Goal: Task Accomplishment & Management: Use online tool/utility

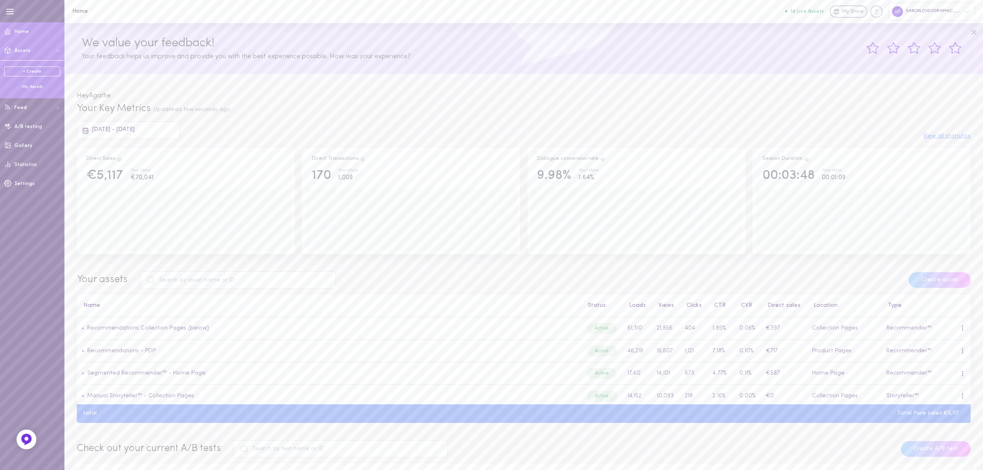
click at [40, 89] on div "My Assets" at bounding box center [32, 87] width 56 height 6
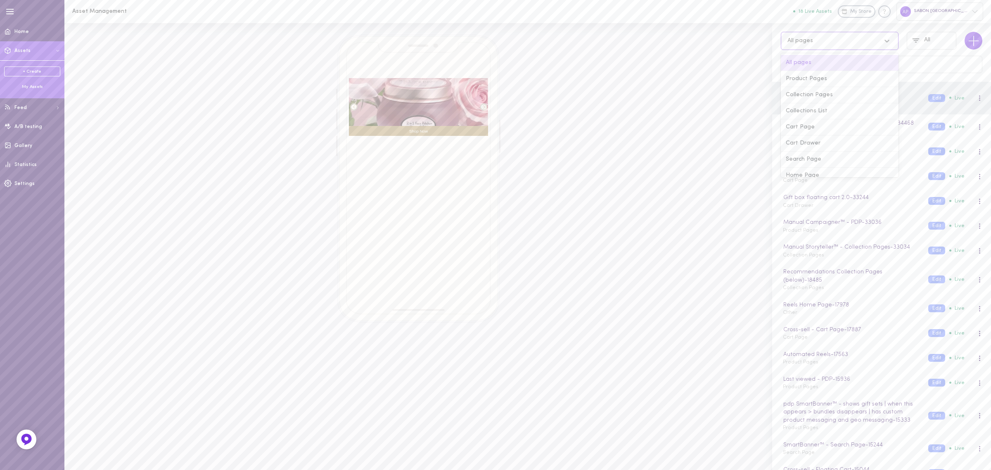
click at [808, 32] on div "All pages" at bounding box center [840, 41] width 118 height 18
click at [811, 84] on div "Product Pages" at bounding box center [840, 79] width 118 height 16
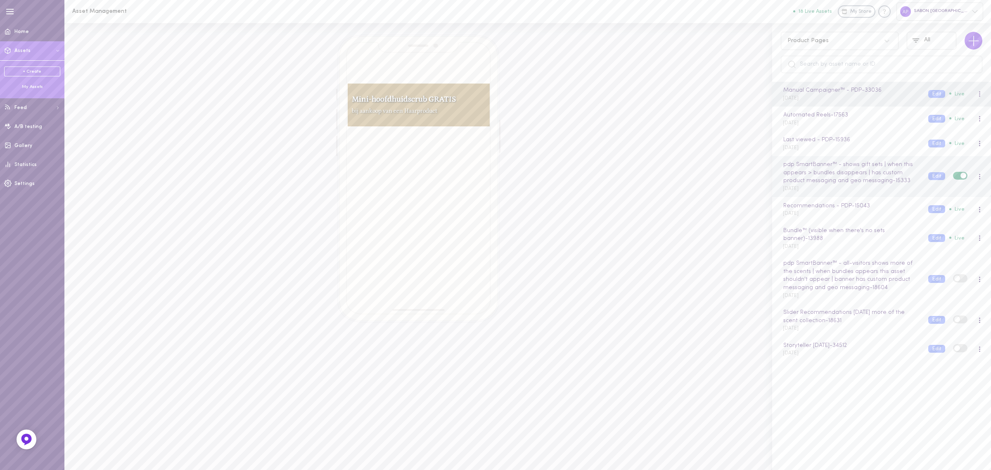
click at [849, 190] on div "pdp SmartBanner™ - shows gift sets | when this appears > bundles disappears | h…" at bounding box center [849, 176] width 145 height 32
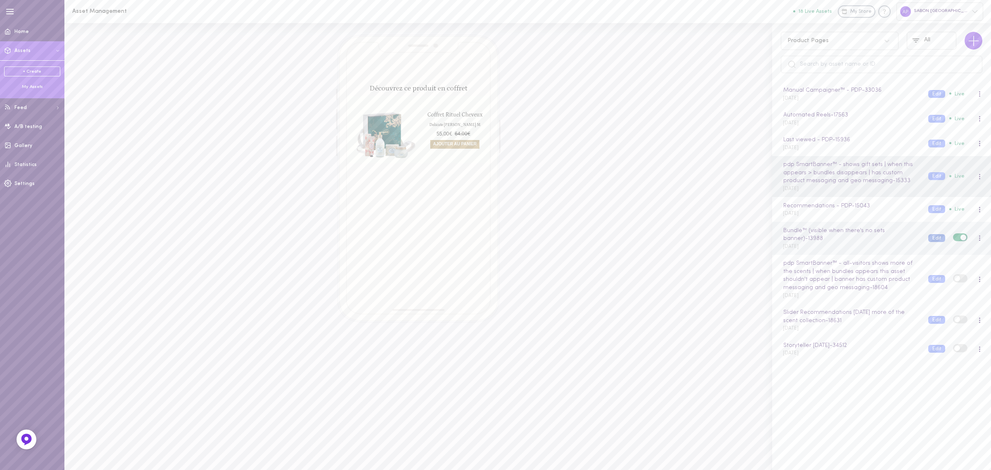
click at [928, 238] on button "Edit" at bounding box center [936, 238] width 17 height 8
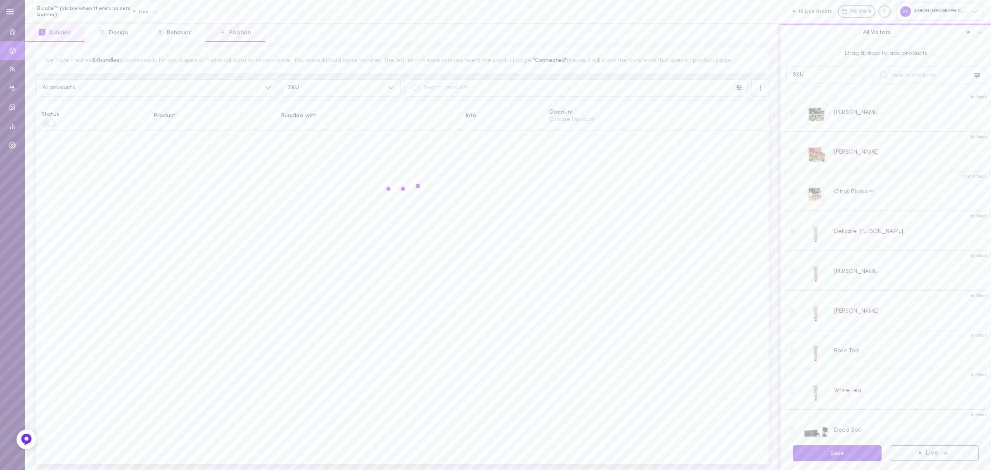
click at [225, 27] on button "4 Position" at bounding box center [235, 33] width 60 height 19
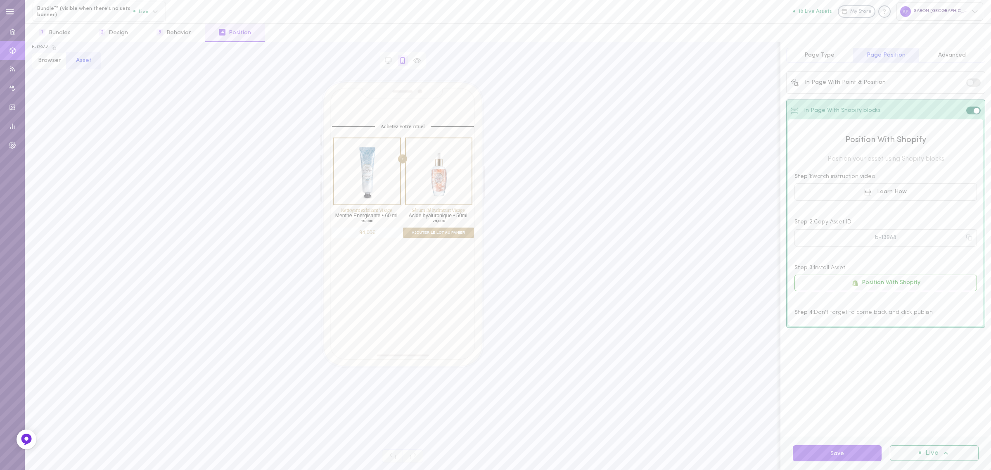
click at [942, 57] on span "Advanced" at bounding box center [952, 55] width 28 height 6
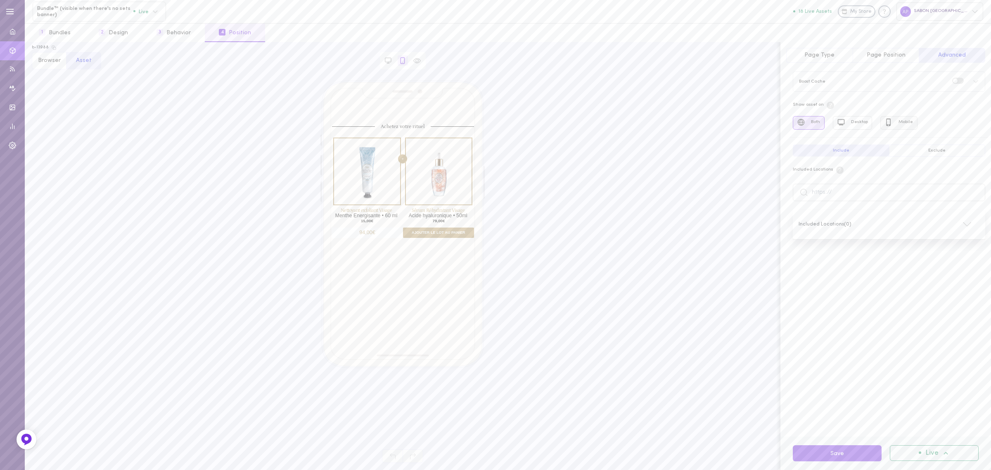
click at [902, 122] on button "Mobile" at bounding box center [899, 123] width 37 height 14
click at [814, 123] on button "Both" at bounding box center [809, 123] width 32 height 14
click at [834, 457] on button "Save" at bounding box center [837, 453] width 89 height 16
click at [393, 60] on div at bounding box center [388, 60] width 10 height 10
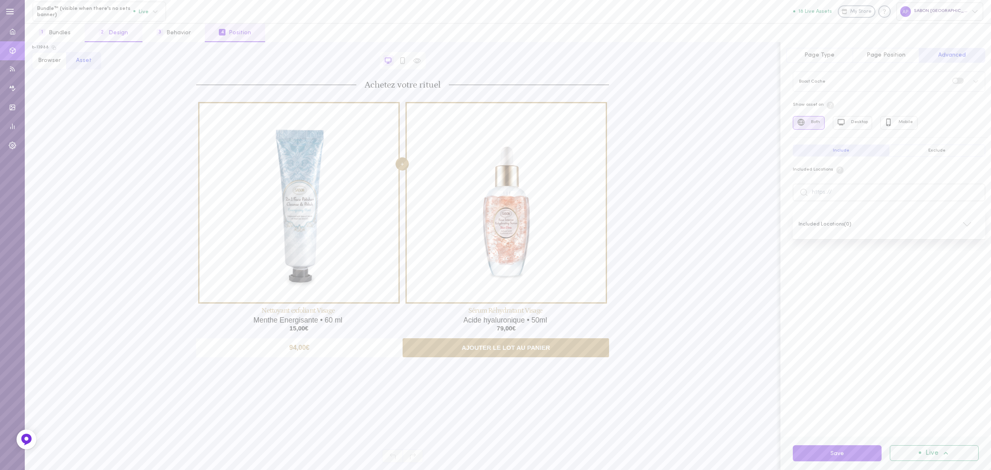
click at [123, 32] on button "2 Design" at bounding box center [113, 33] width 57 height 19
click at [76, 32] on button "1 Bundles" at bounding box center [55, 33] width 60 height 19
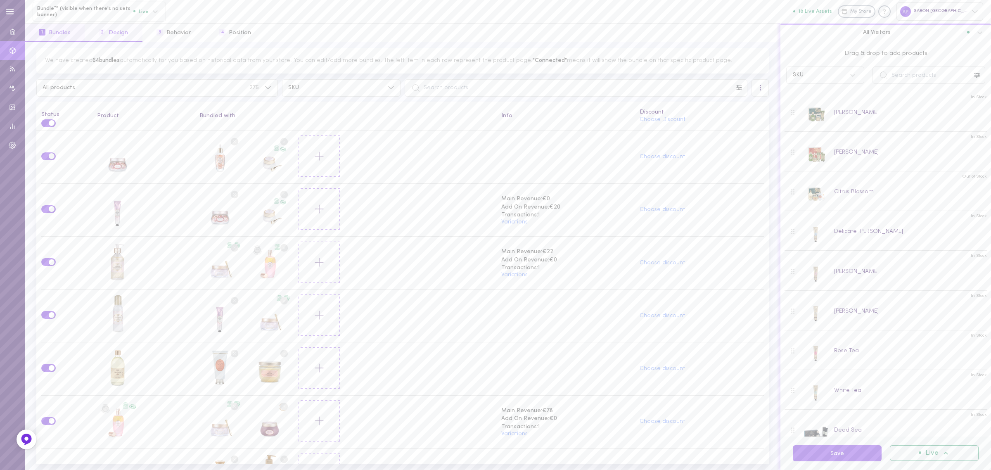
click at [125, 32] on button "2 Design" at bounding box center [113, 33] width 57 height 19
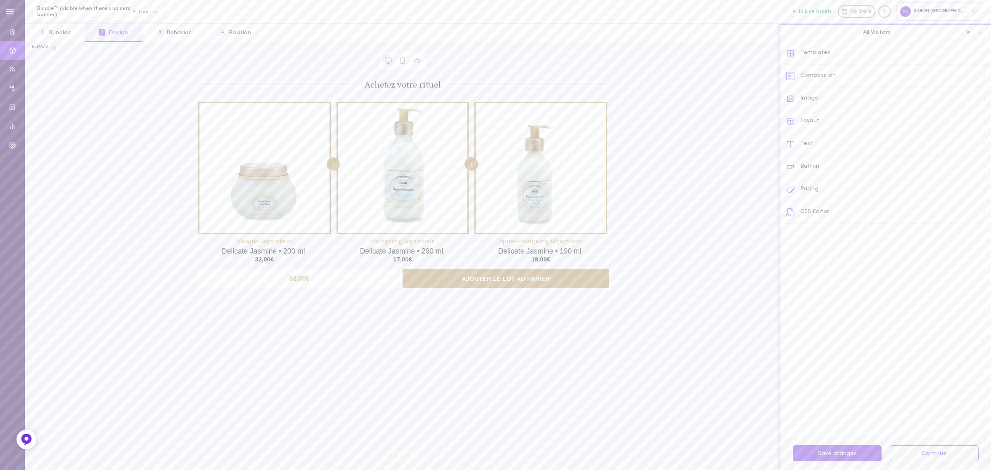
click at [828, 54] on div "Templates" at bounding box center [888, 53] width 205 height 23
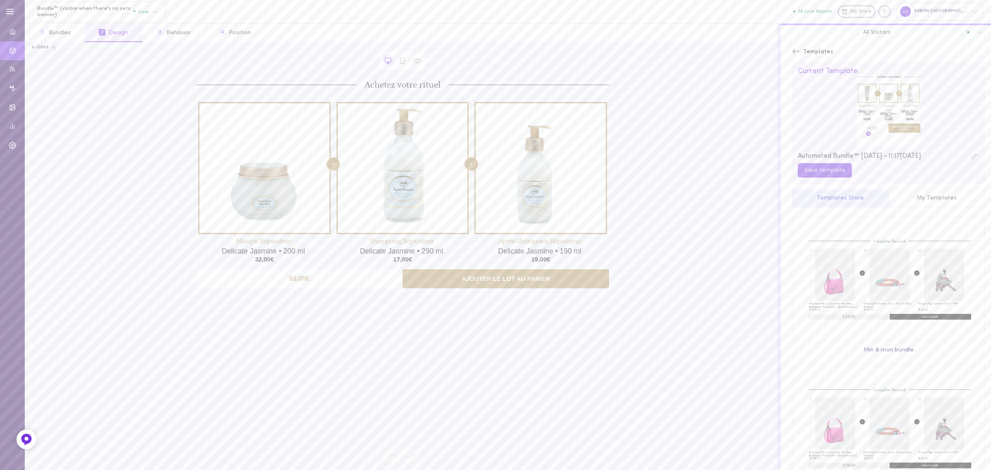
click at [795, 52] on icon at bounding box center [796, 51] width 8 height 8
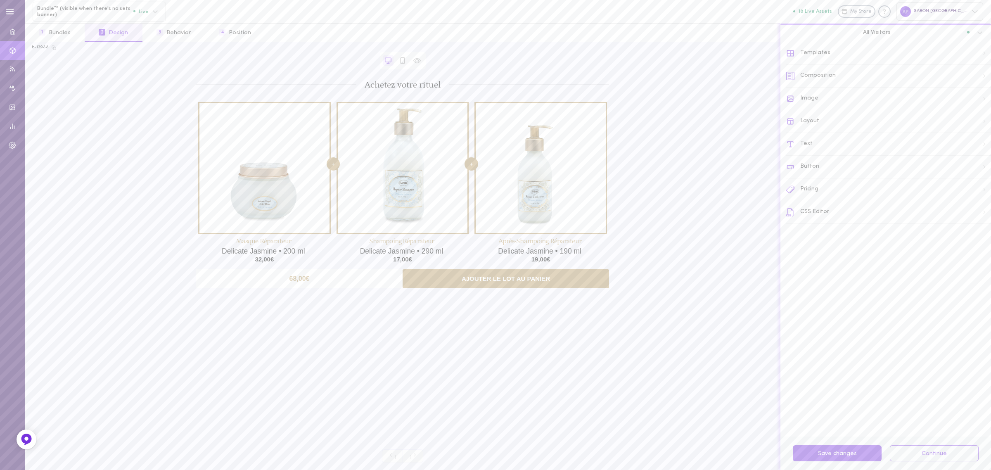
click at [825, 141] on div "Text" at bounding box center [888, 144] width 205 height 23
click at [786, 53] on div "Text Both Desktop Mobile" at bounding box center [886, 57] width 211 height 31
click at [790, 55] on icon at bounding box center [790, 53] width 8 height 8
click at [824, 121] on div "Layout" at bounding box center [888, 121] width 205 height 23
click at [983, 152] on span at bounding box center [987, 150] width 6 height 6
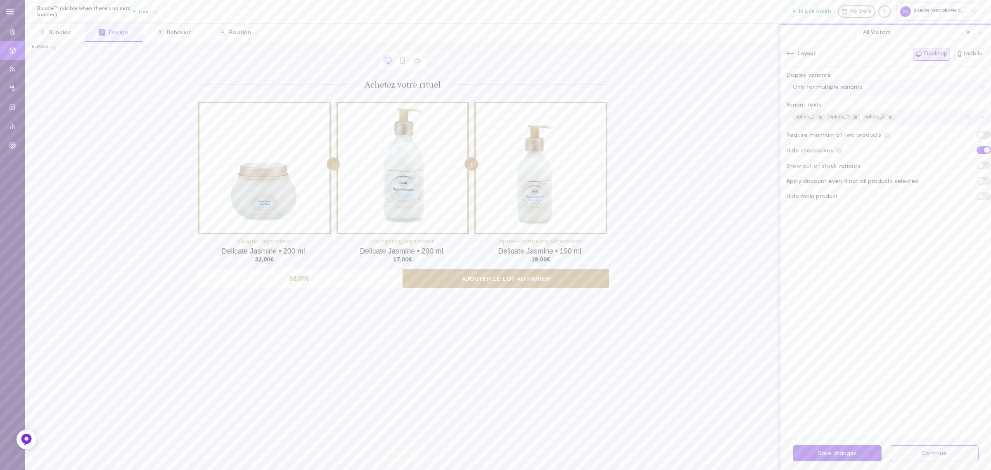
click at [0, 0] on input "checkbox" at bounding box center [0, 0] width 0 height 0
click at [977, 149] on label at bounding box center [984, 150] width 14 height 8
click at [0, 0] on input "checkbox" at bounding box center [0, 0] width 0 height 0
click at [783, 50] on div "Layout Both Desktop Mobile" at bounding box center [886, 57] width 211 height 31
click at [788, 52] on icon at bounding box center [790, 53] width 8 height 8
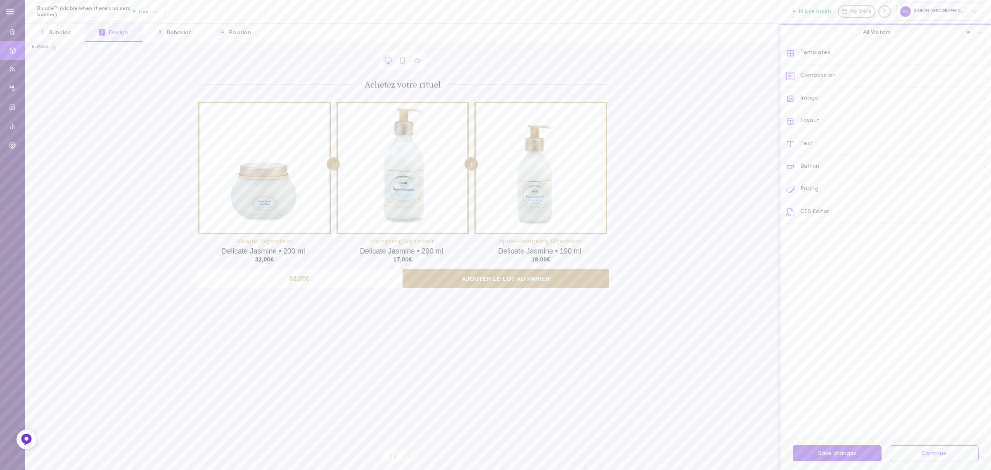
click at [826, 149] on div "Text" at bounding box center [888, 144] width 205 height 23
click at [930, 119] on div "Item Title" at bounding box center [889, 113] width 204 height 18
click at [930, 117] on div "Item Title" at bounding box center [889, 113] width 204 height 18
click at [792, 54] on icon at bounding box center [790, 53] width 8 height 8
click at [835, 166] on div "Button" at bounding box center [888, 167] width 205 height 23
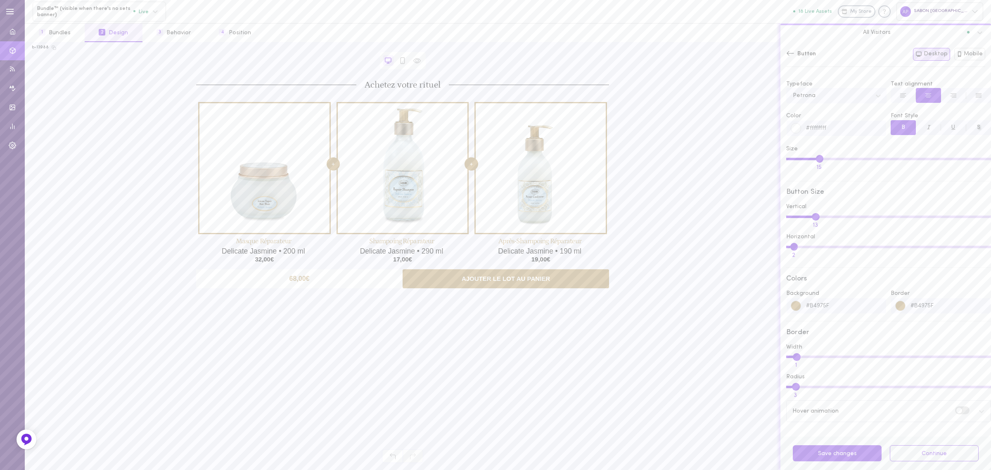
scroll to position [52, 0]
click at [957, 412] on label at bounding box center [962, 410] width 14 height 8
click at [0, 0] on input "checkbox" at bounding box center [0, 0] width 0 height 0
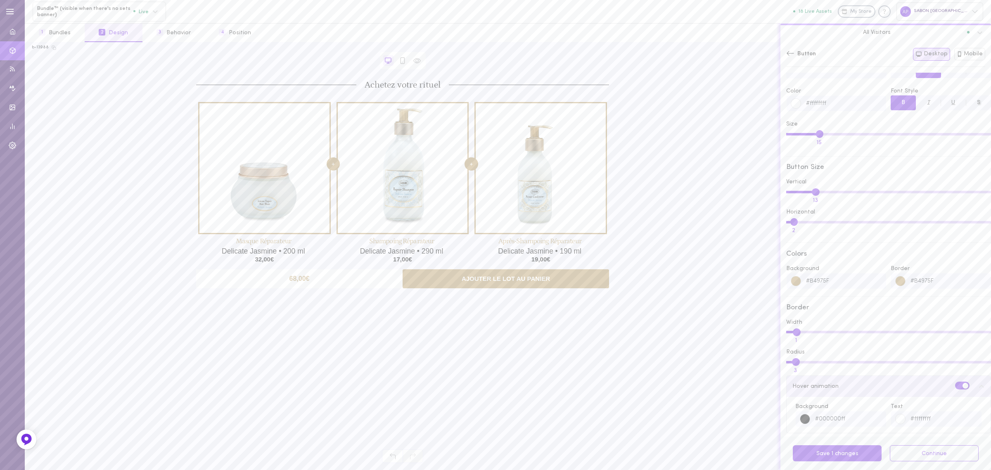
scroll to position [88, 0]
click at [955, 378] on label at bounding box center [962, 374] width 14 height 8
click at [0, 0] on input "checkbox" at bounding box center [0, 0] width 0 height 0
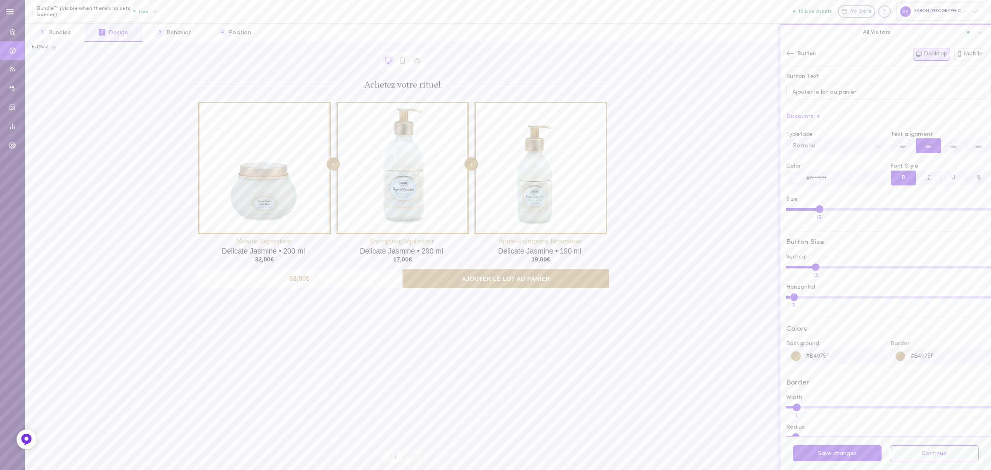
click at [792, 55] on icon at bounding box center [790, 53] width 8 height 8
click at [809, 81] on div "Composition" at bounding box center [888, 76] width 205 height 23
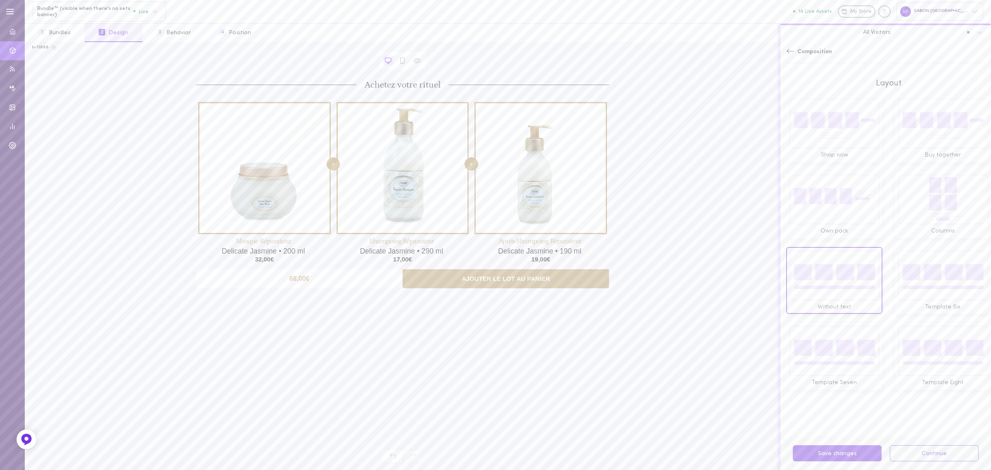
click at [823, 151] on span "Shop now" at bounding box center [834, 155] width 90 height 8
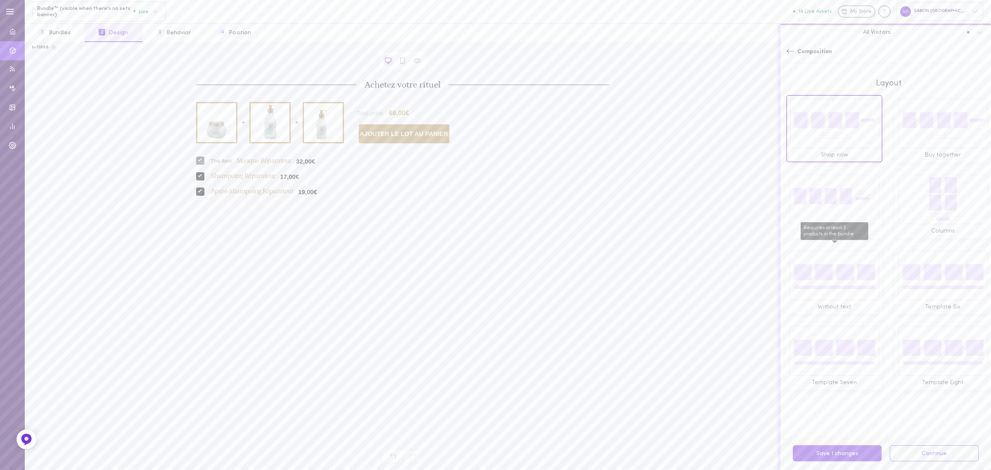
click at [840, 292] on div "Without text" at bounding box center [834, 280] width 96 height 67
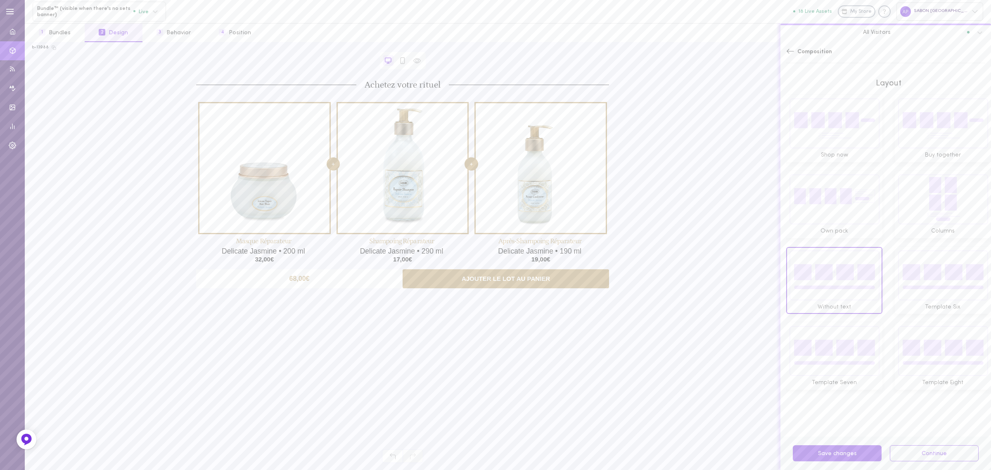
click at [839, 203] on img at bounding box center [834, 199] width 90 height 50
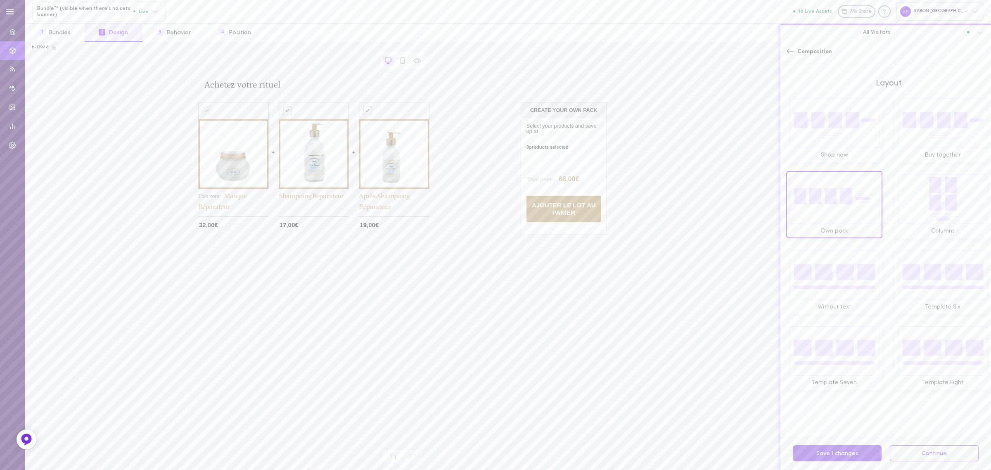
click at [919, 211] on img at bounding box center [943, 199] width 90 height 50
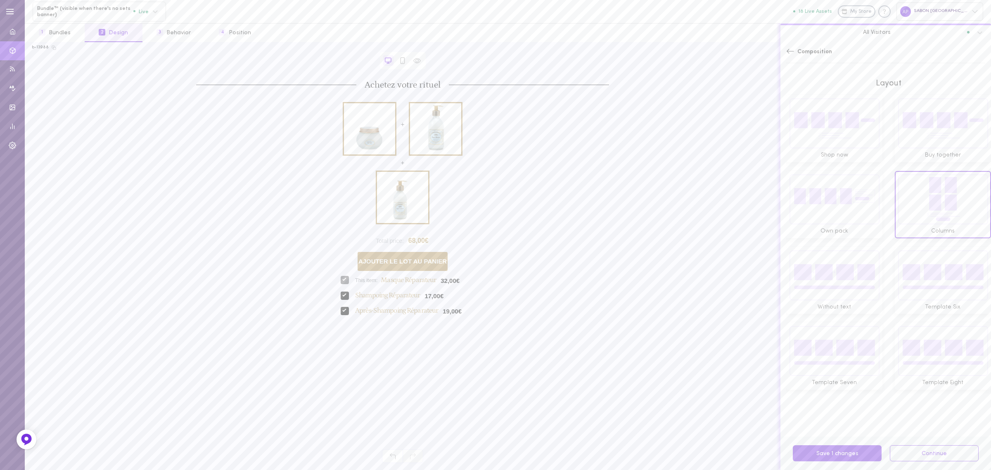
click at [924, 143] on img at bounding box center [943, 123] width 90 height 50
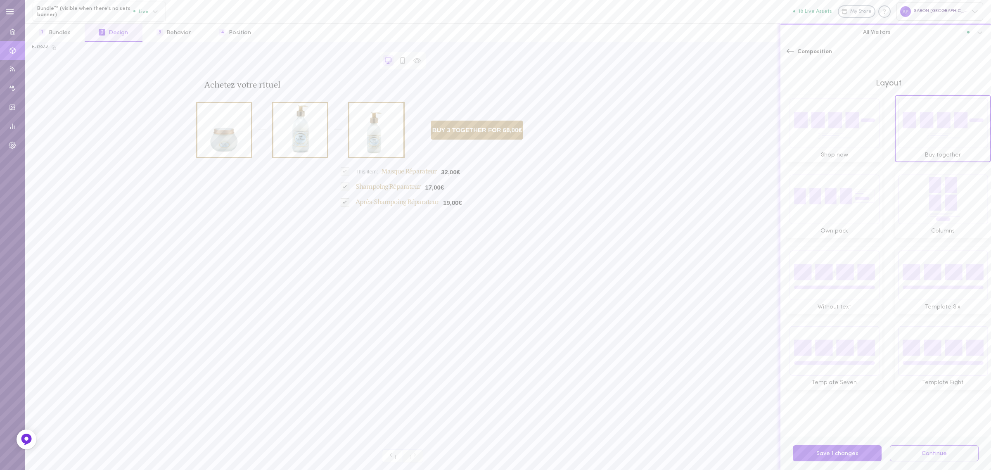
click at [944, 333] on img at bounding box center [943, 350] width 90 height 50
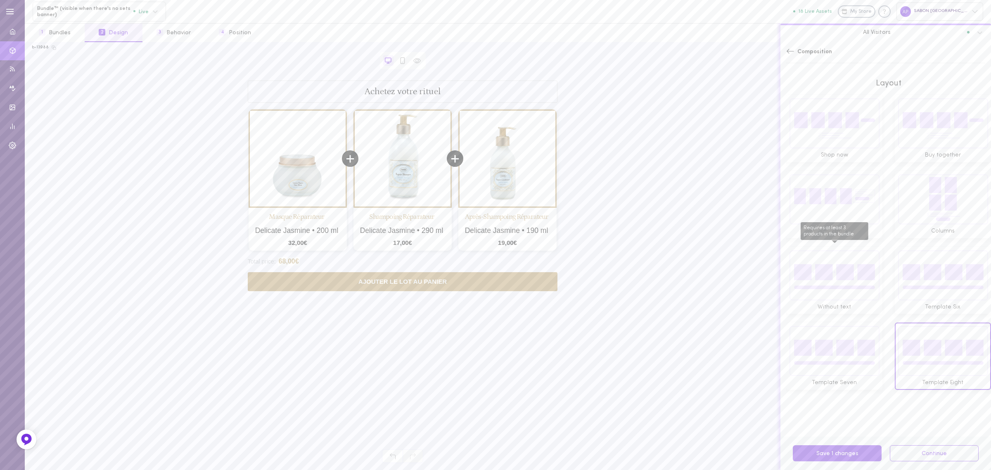
click at [843, 277] on img "Requires at least 3 products in the bundle" at bounding box center [834, 275] width 90 height 50
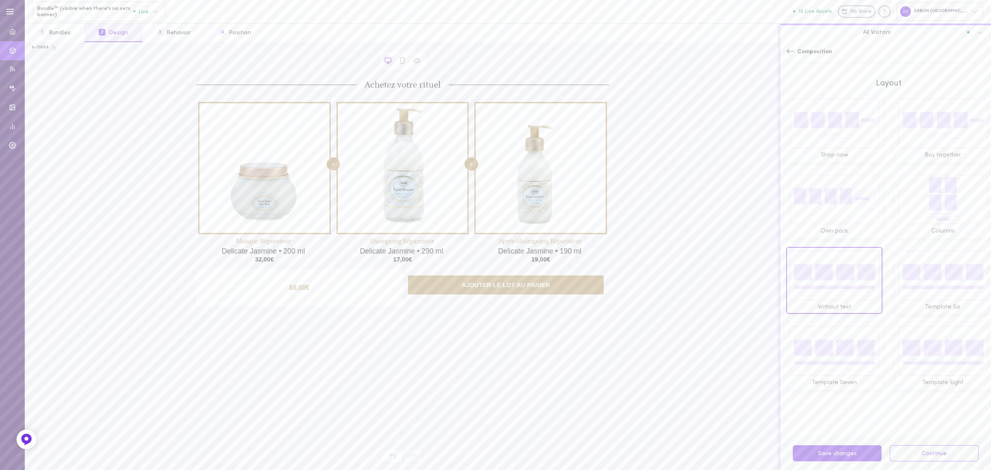
click at [904, 338] on img at bounding box center [943, 350] width 90 height 50
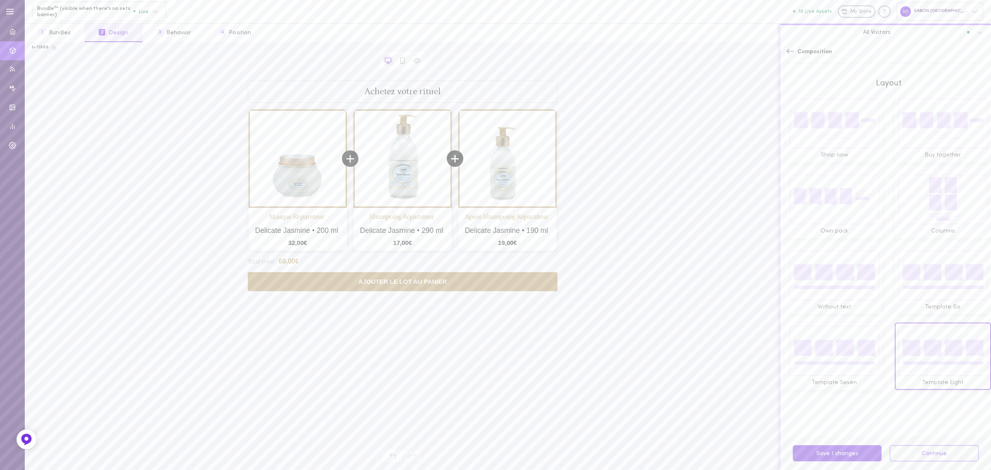
click at [810, 357] on img at bounding box center [834, 350] width 90 height 50
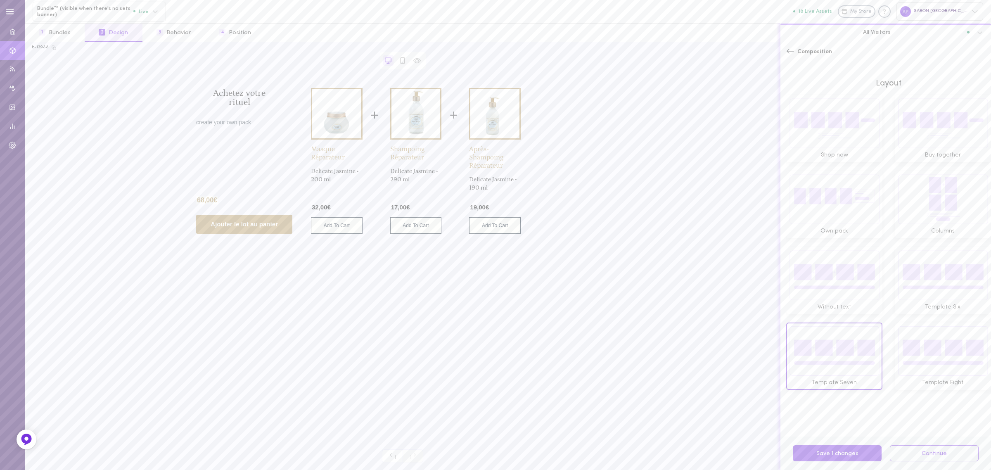
click at [903, 303] on span "Template Six" at bounding box center [943, 307] width 90 height 8
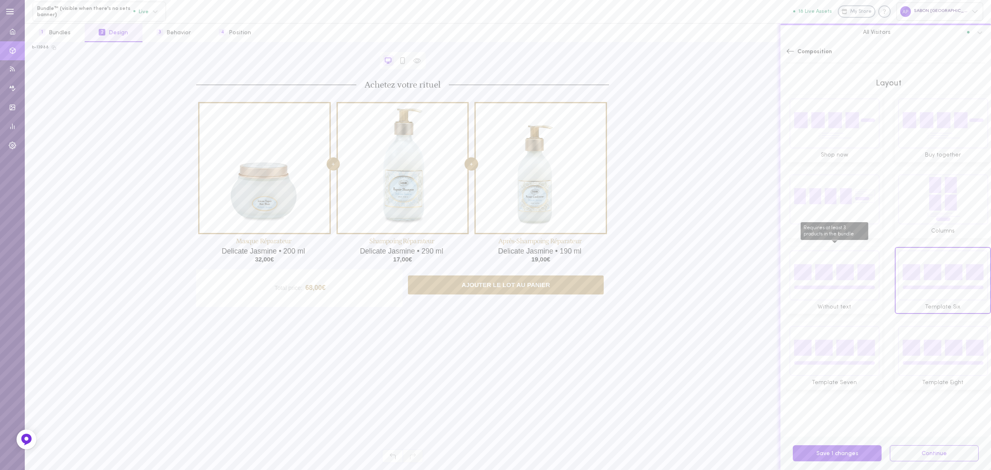
click at [842, 284] on img "Requires at least 3 products in the bundle" at bounding box center [834, 275] width 90 height 50
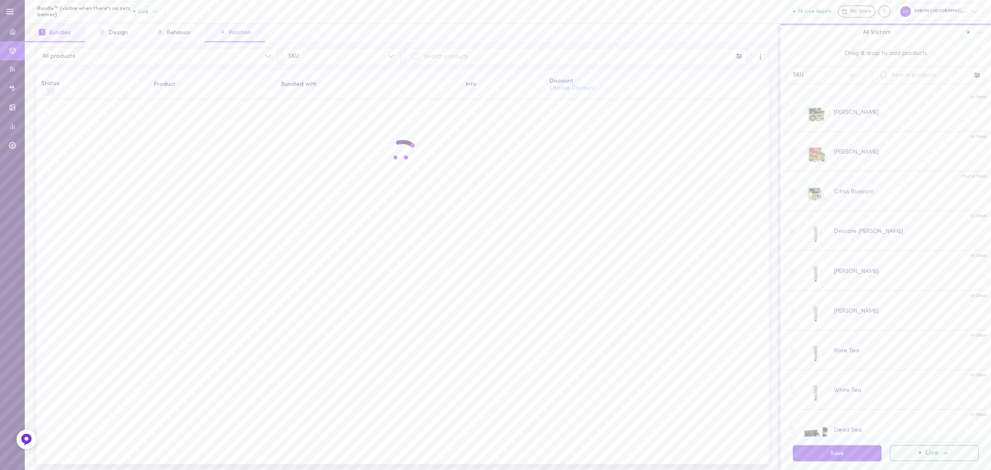
click at [234, 41] on button "4 Position" at bounding box center [235, 33] width 60 height 19
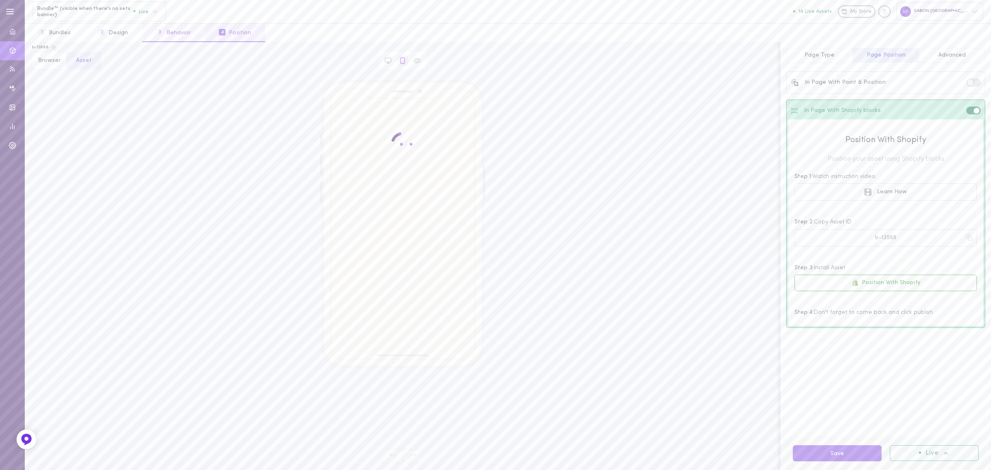
click at [185, 35] on button "3 Behavior" at bounding box center [173, 33] width 62 height 19
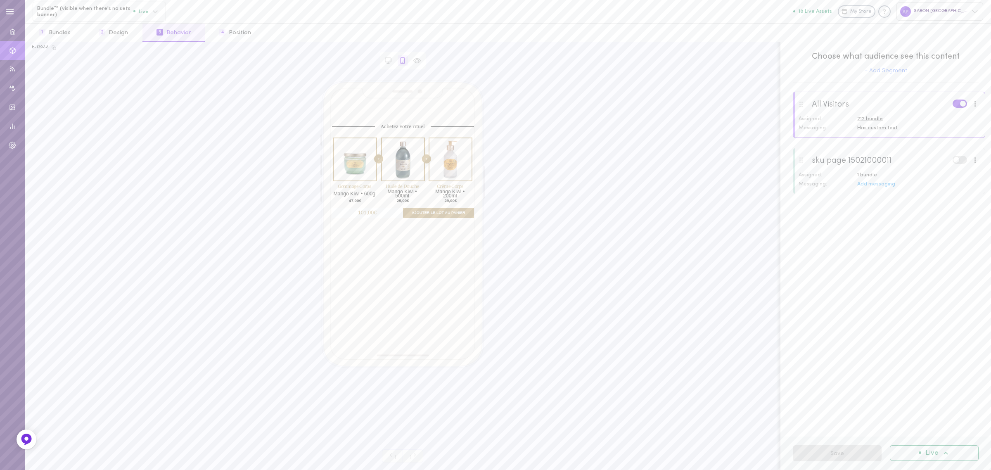
click at [930, 180] on div at bounding box center [889, 170] width 192 height 45
click at [867, 178] on span "1 bundle" at bounding box center [867, 174] width 20 height 5
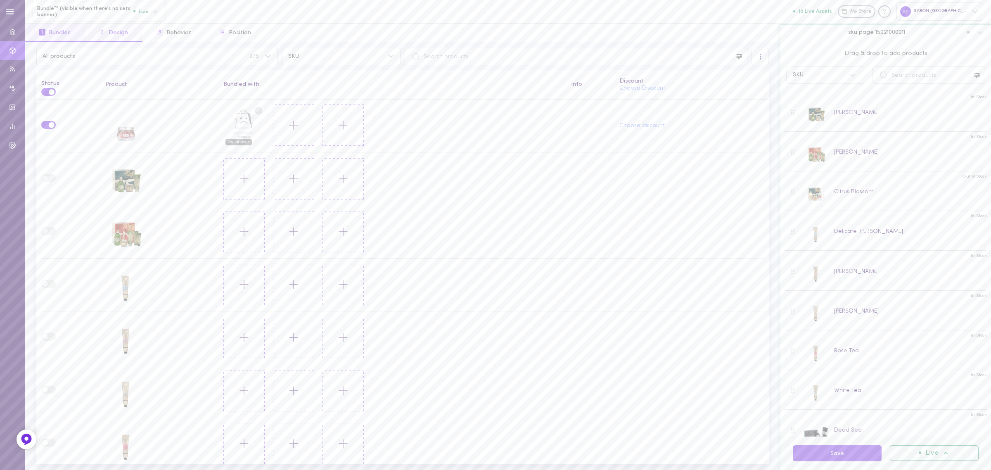
click at [110, 34] on button "2 Design" at bounding box center [113, 33] width 57 height 19
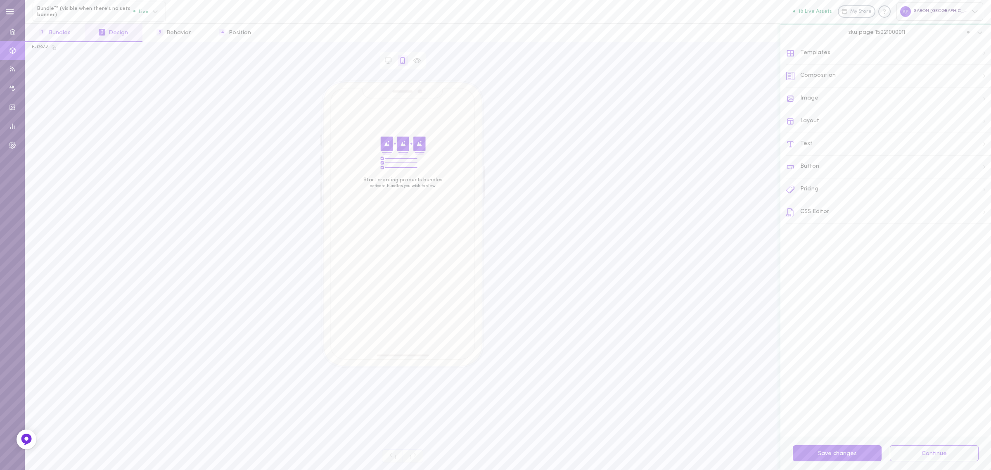
click at [60, 41] on button "1 Bundles" at bounding box center [55, 33] width 60 height 19
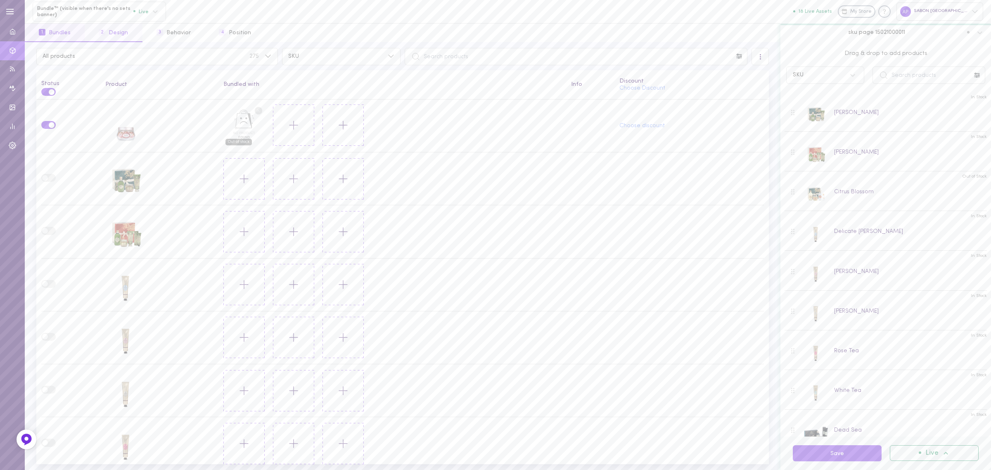
click at [98, 38] on button "2 Design" at bounding box center [113, 33] width 57 height 19
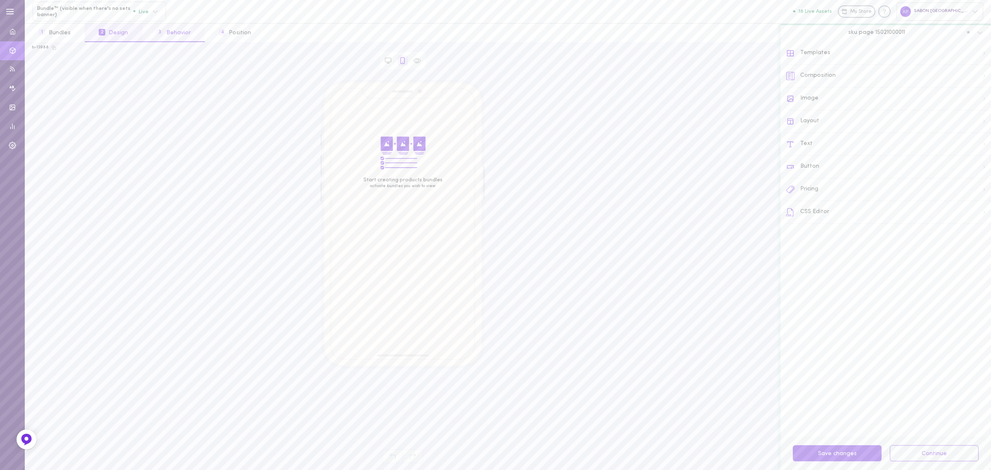
click at [164, 38] on button "3 Behavior" at bounding box center [173, 33] width 62 height 19
click at [888, 120] on div "212 bundle" at bounding box center [918, 118] width 122 height 7
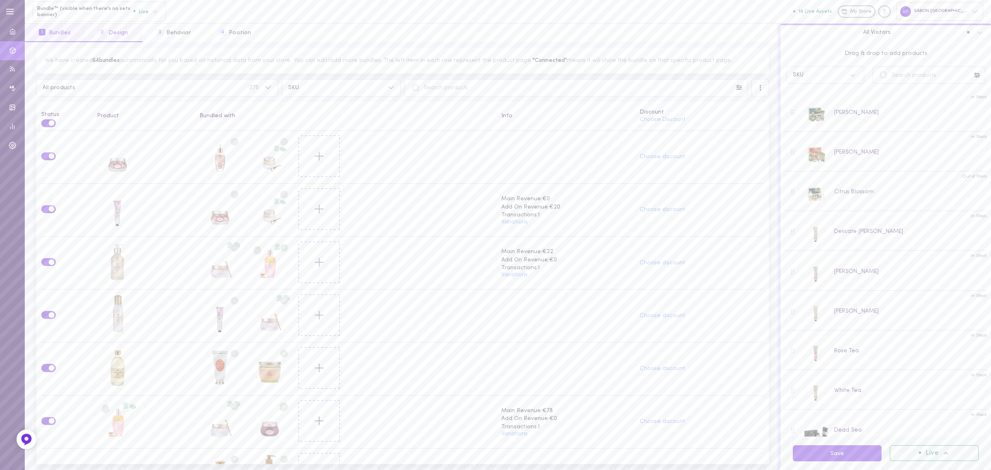
click at [99, 36] on button "2 Design" at bounding box center [113, 33] width 57 height 19
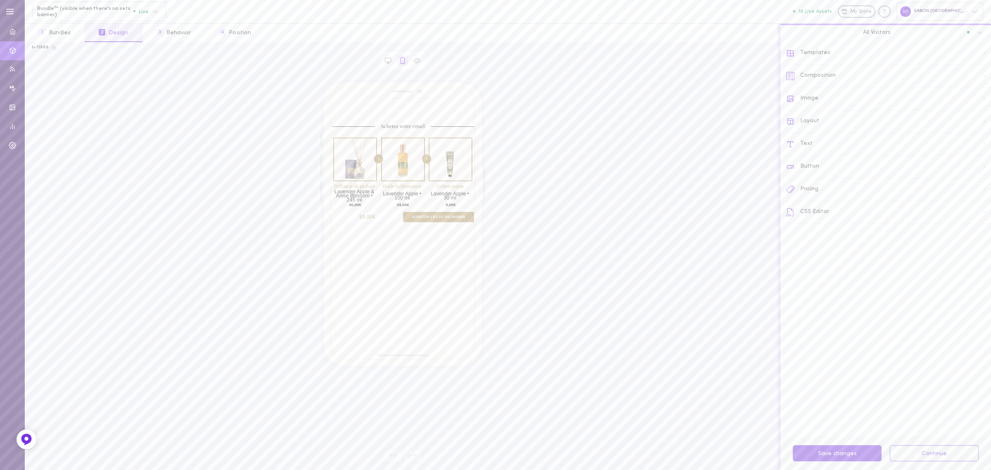
click at [858, 55] on div "Templates" at bounding box center [888, 53] width 205 height 23
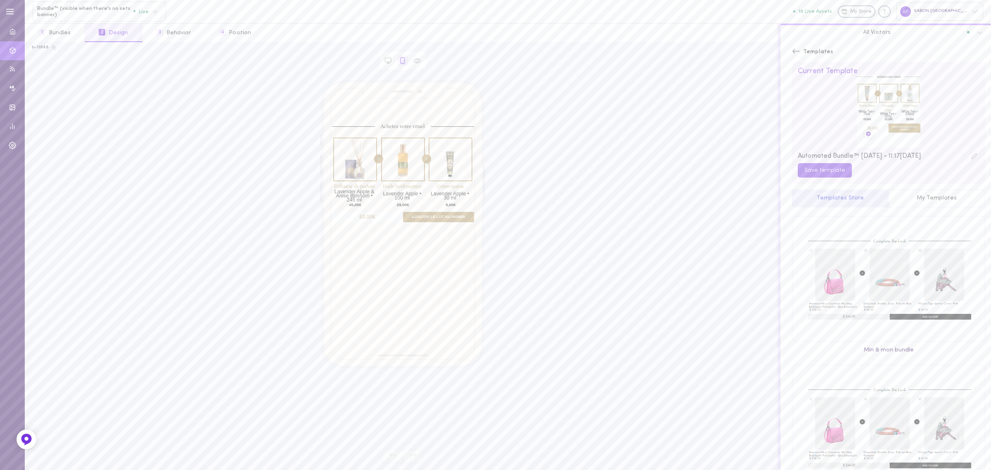
click at [795, 54] on icon at bounding box center [796, 51] width 8 height 8
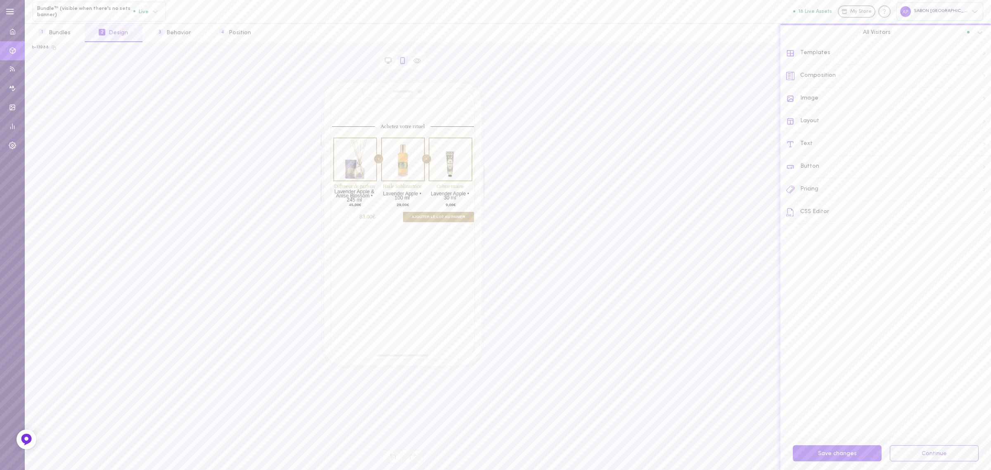
click at [842, 114] on div "Layout" at bounding box center [888, 121] width 205 height 23
click at [790, 57] on icon at bounding box center [790, 53] width 8 height 8
click at [826, 60] on div "Templates" at bounding box center [888, 53] width 205 height 23
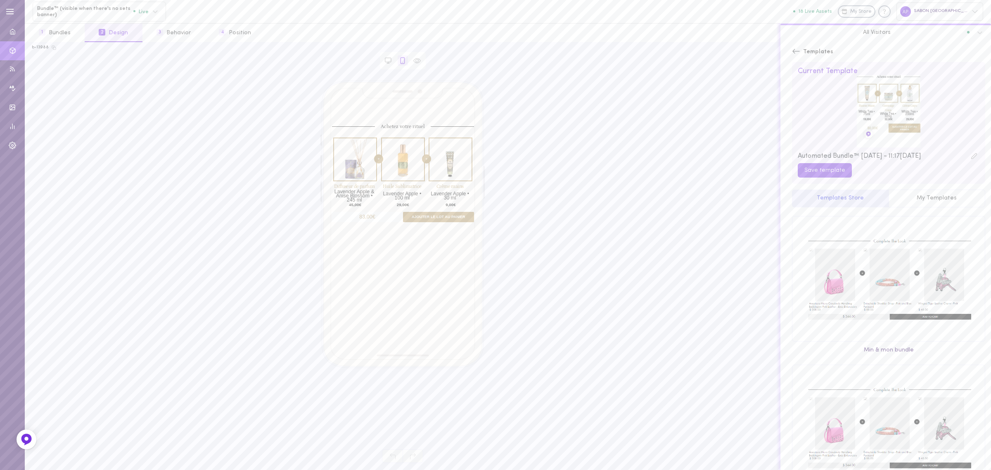
click at [798, 48] on icon at bounding box center [796, 51] width 8 height 8
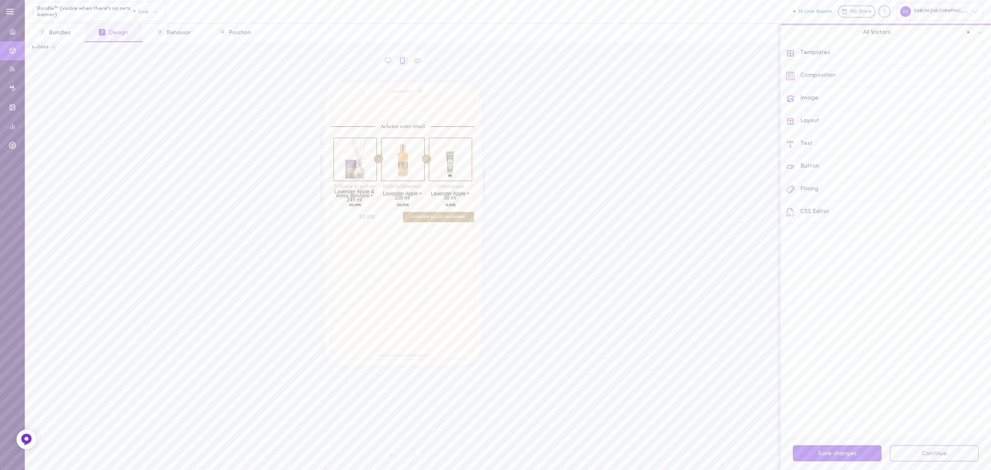
click at [856, 73] on div "Composition" at bounding box center [888, 76] width 205 height 23
click at [383, 59] on div at bounding box center [388, 60] width 10 height 10
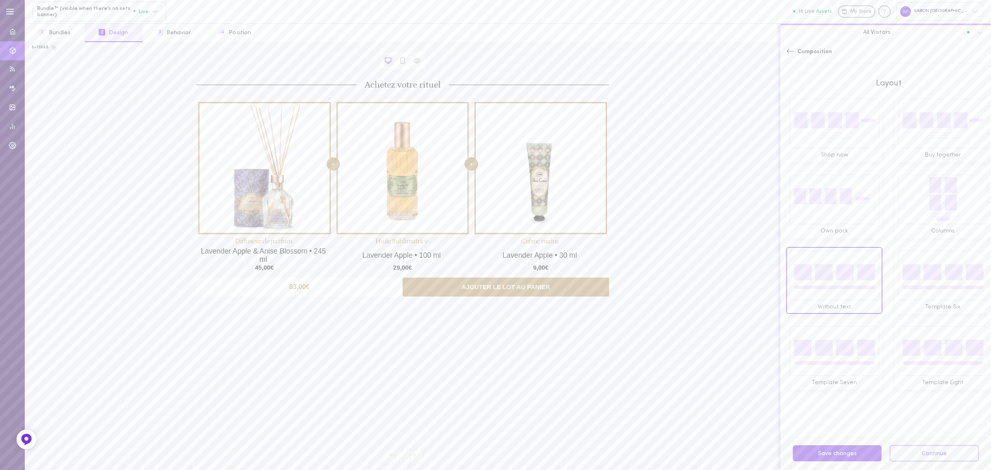
click at [832, 142] on img at bounding box center [834, 123] width 90 height 50
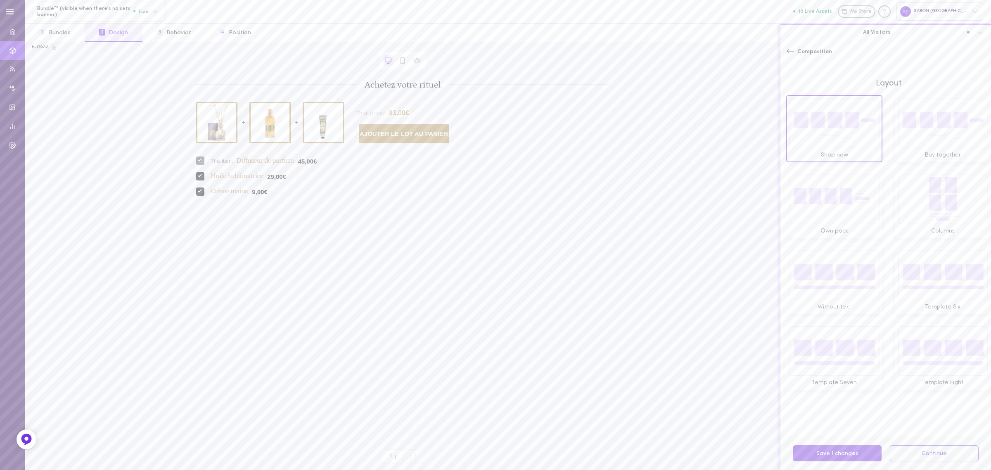
click at [838, 190] on img at bounding box center [834, 199] width 90 height 50
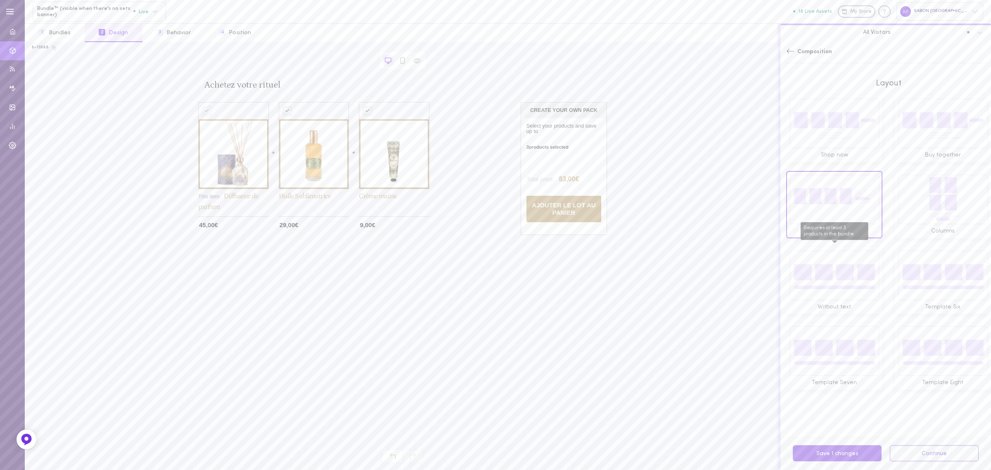
click at [834, 265] on img "Requires at least 3 products in the bundle" at bounding box center [834, 275] width 90 height 50
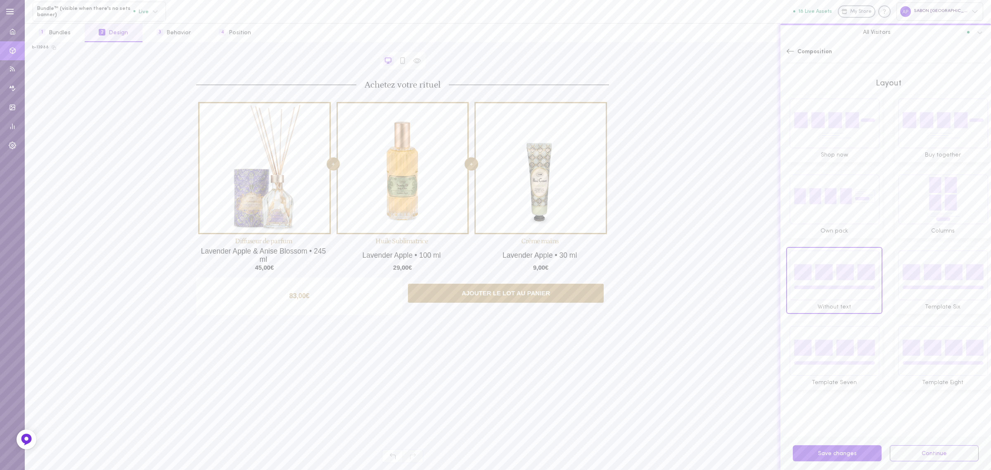
click at [827, 332] on img at bounding box center [834, 350] width 90 height 50
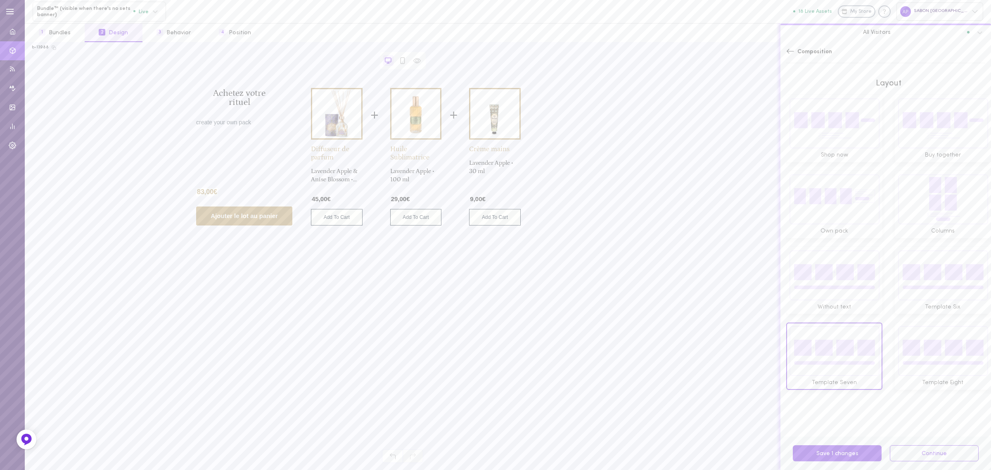
click at [911, 346] on img at bounding box center [943, 350] width 90 height 50
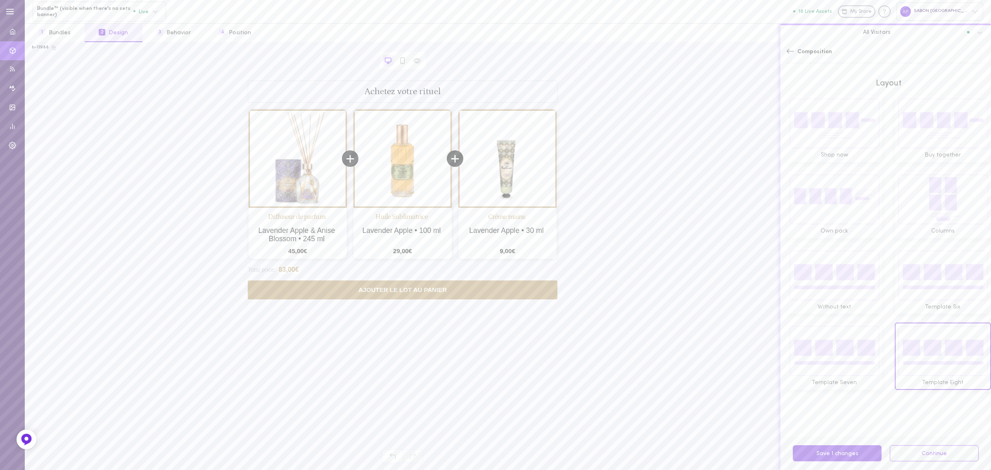
click at [810, 325] on img at bounding box center [834, 350] width 90 height 50
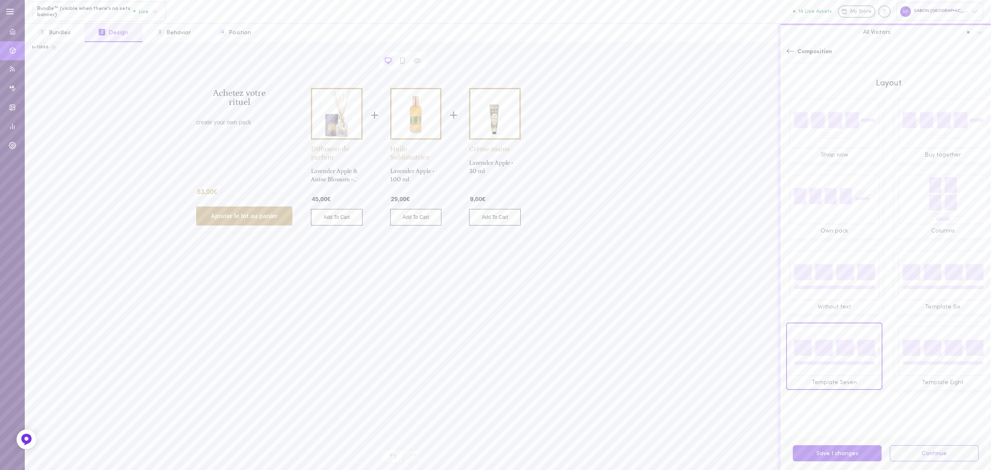
click at [909, 303] on span "Template Six" at bounding box center [943, 307] width 90 height 8
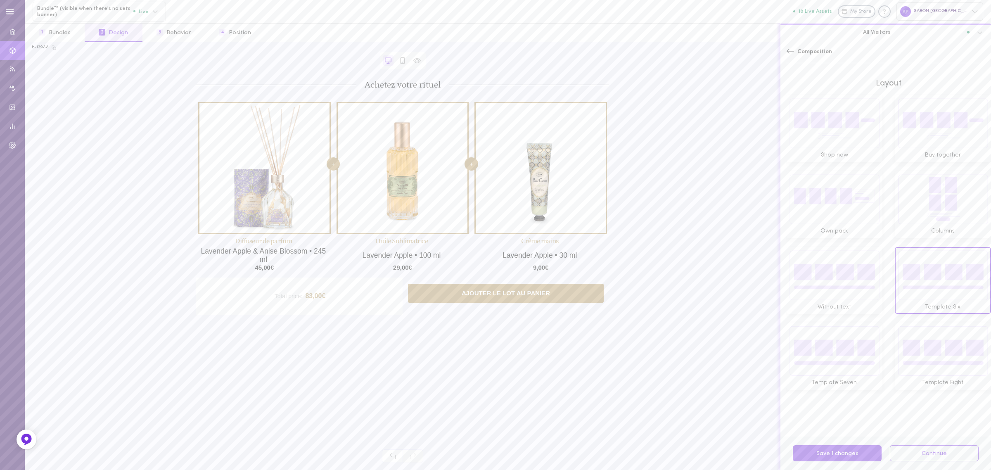
click at [840, 379] on span "Template Seven" at bounding box center [834, 383] width 90 height 8
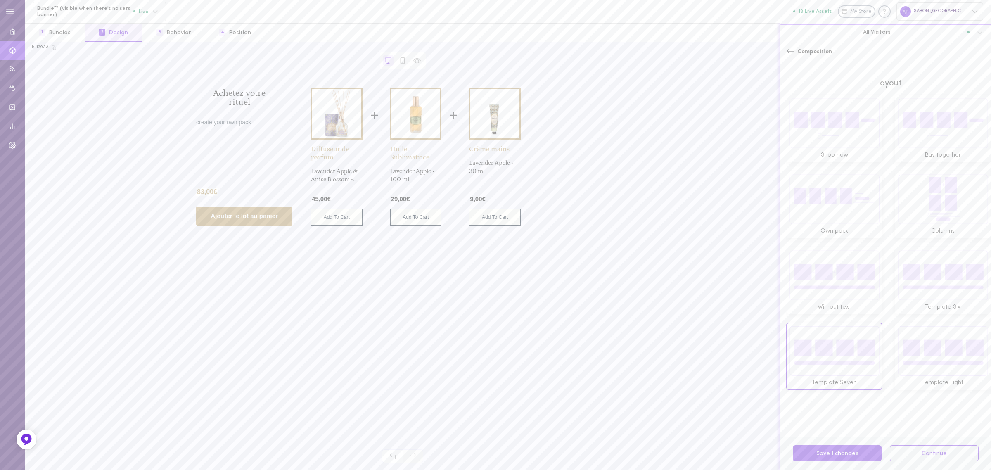
click at [911, 227] on span "Columns" at bounding box center [943, 231] width 90 height 8
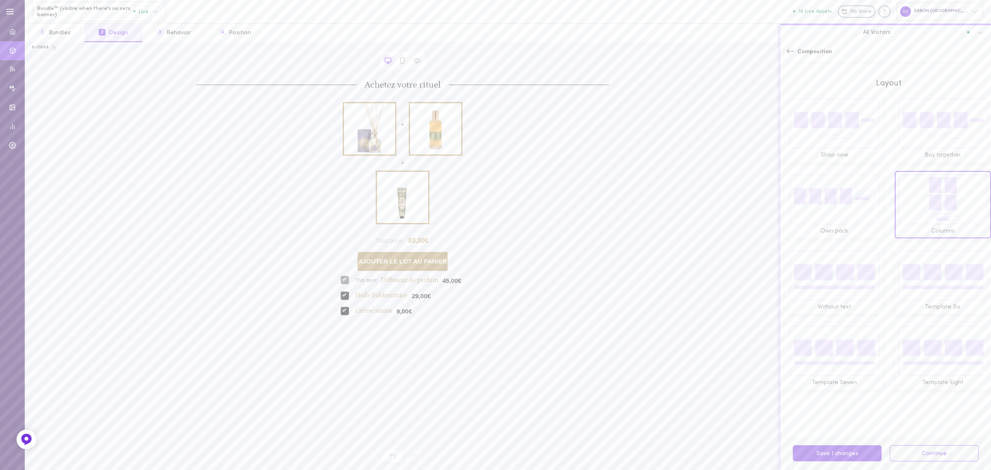
click at [839, 216] on img at bounding box center [834, 199] width 90 height 50
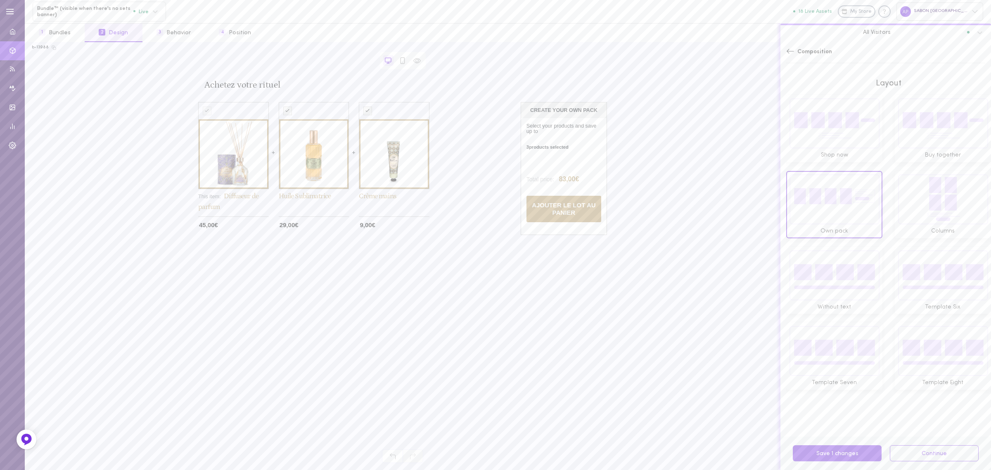
click at [950, 127] on img at bounding box center [943, 123] width 90 height 50
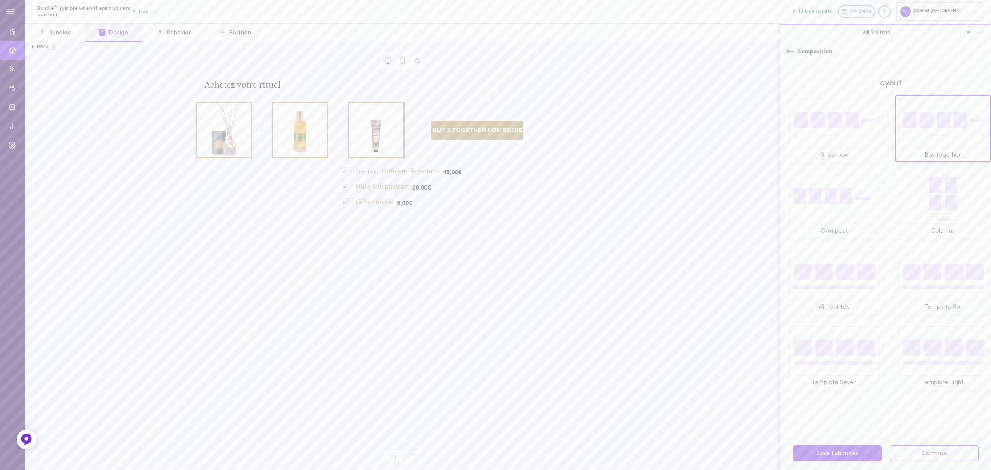
click at [822, 141] on img at bounding box center [834, 123] width 90 height 50
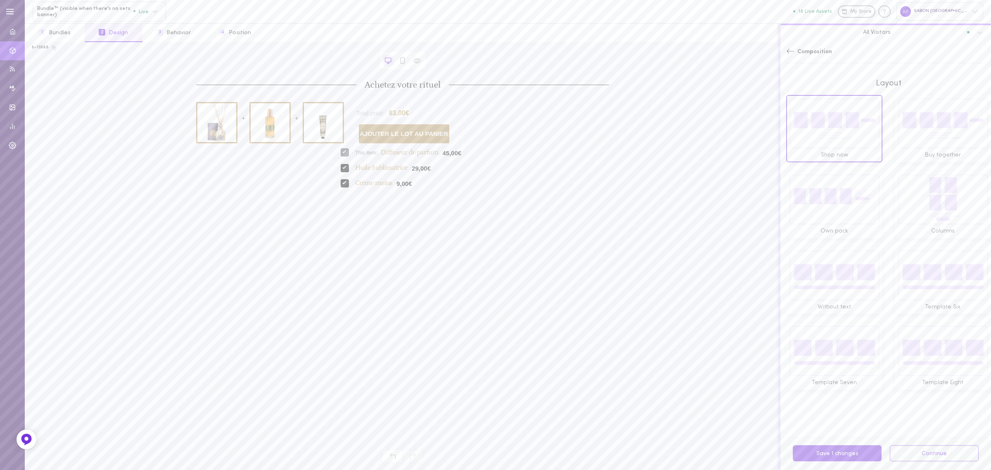
click at [837, 343] on img at bounding box center [834, 350] width 90 height 50
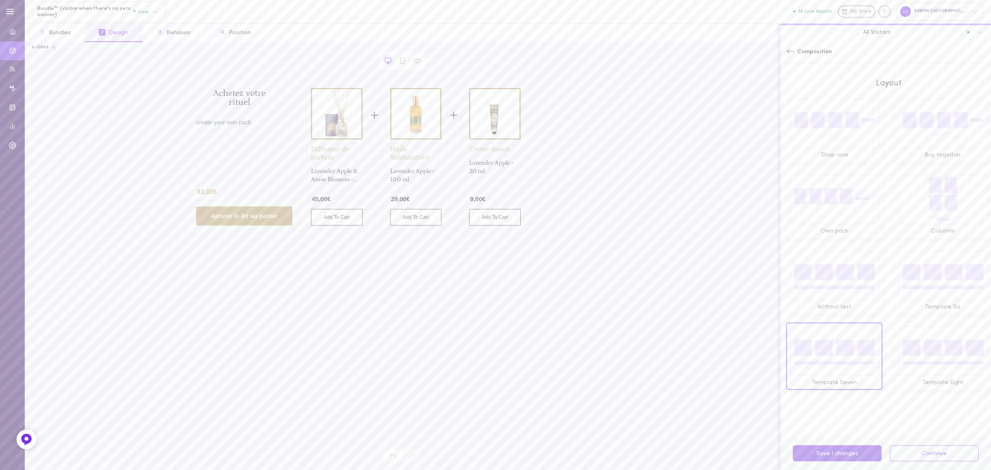
click at [934, 356] on img at bounding box center [943, 350] width 90 height 50
